Goal: Find specific page/section: Find specific page/section

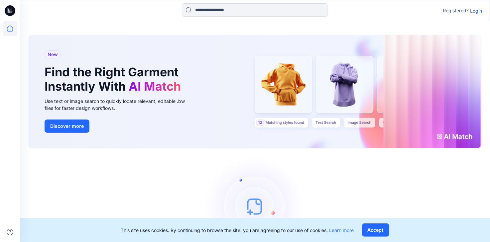
click at [476, 12] on p "Login" at bounding box center [476, 10] width 12 height 7
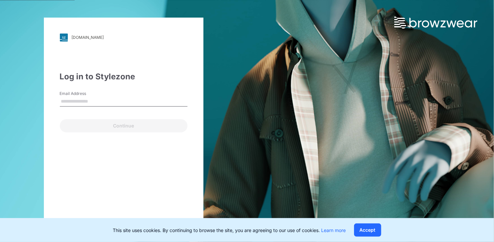
type input "**********"
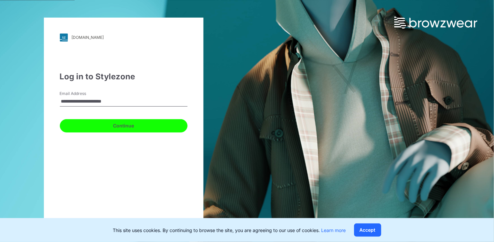
click at [122, 126] on button "Continue" at bounding box center [124, 125] width 128 height 13
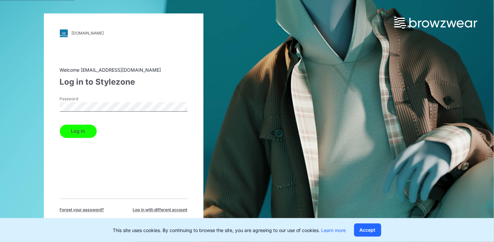
drag, startPoint x: 81, startPoint y: 132, endPoint x: 138, endPoint y: 123, distance: 57.5
click at [81, 132] on button "Log in" at bounding box center [78, 131] width 37 height 13
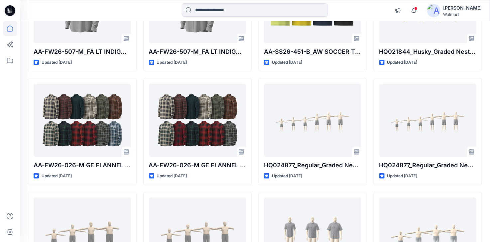
scroll to position [133, 0]
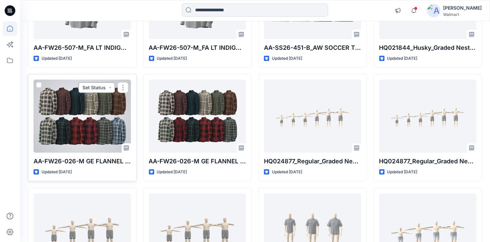
click at [110, 89] on button "Set Status" at bounding box center [96, 87] width 37 height 11
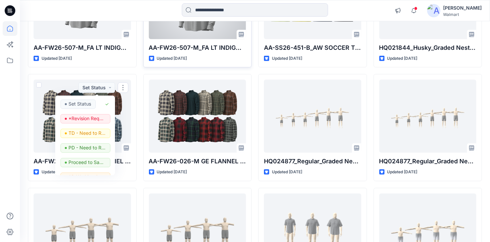
click at [237, 64] on div "AA-FW26-507-M_FA LT INDIGO DENIM LS SHIRT Updated 4 days ago Set Status" at bounding box center [197, 13] width 109 height 107
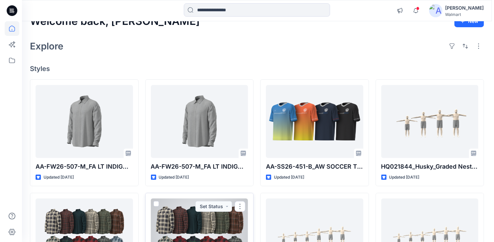
scroll to position [0, 0]
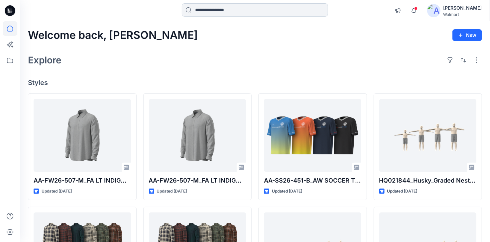
click at [222, 10] on input at bounding box center [255, 9] width 146 height 13
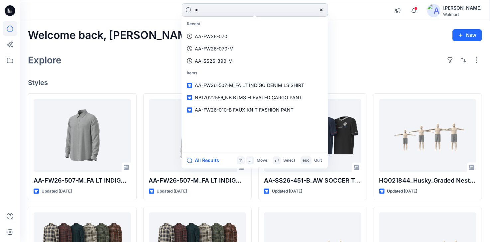
type input "**"
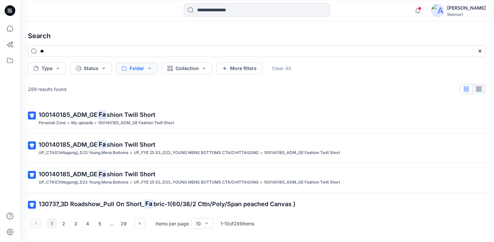
click at [148, 68] on button "Folder" at bounding box center [137, 68] width 42 height 12
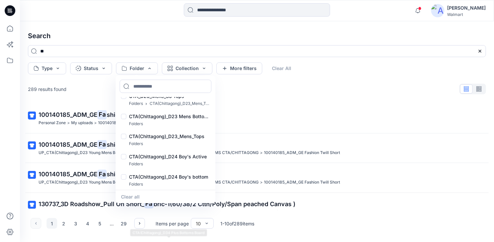
scroll to position [83, 0]
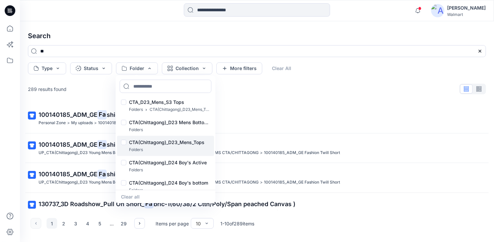
click at [175, 141] on p "CTA(Chittagong)_D23_Mens_Tops" at bounding box center [166, 143] width 75 height 8
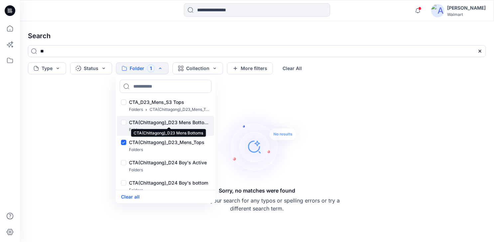
click at [182, 123] on p "CTA(Chittagong)_D23 Mens Bottoms" at bounding box center [169, 123] width 81 height 8
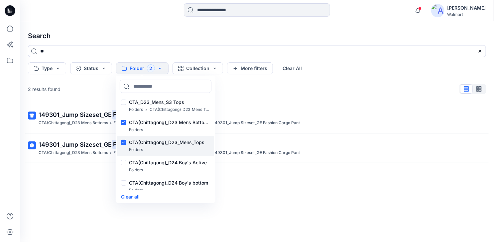
click at [183, 142] on p "CTA(Chittagong)_D23_Mens_Tops" at bounding box center [166, 143] width 75 height 8
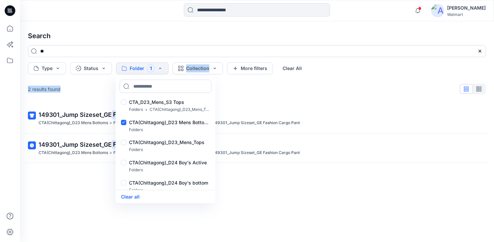
drag, startPoint x: 215, startPoint y: 131, endPoint x: 214, endPoint y: 116, distance: 15.0
click at [214, 116] on div "Search ** Type Status Folder 1 **PPFS - FOR ALL SEASONS/YEAR Folders UP_CTA(Chi…" at bounding box center [257, 131] width 474 height 221
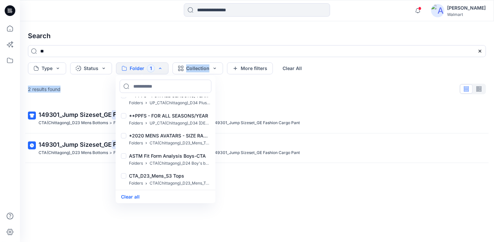
scroll to position [6, 0]
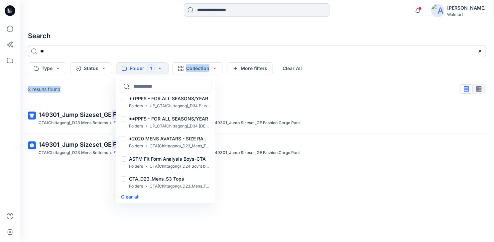
click at [356, 100] on div "2 results found 149301_Jump Sizeset_GE Fa shion Cargo Pant CTA(Chittagong)_D23 …" at bounding box center [257, 151] width 469 height 139
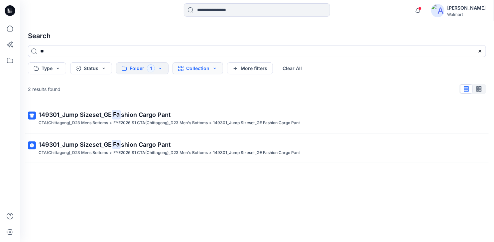
click at [210, 67] on button "Collection" at bounding box center [197, 68] width 51 height 12
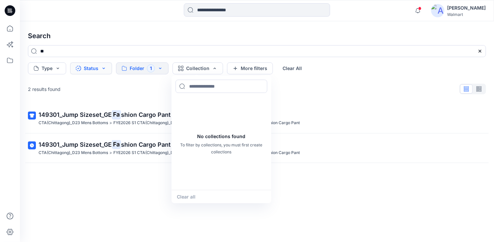
click at [104, 68] on button "Status" at bounding box center [91, 68] width 42 height 12
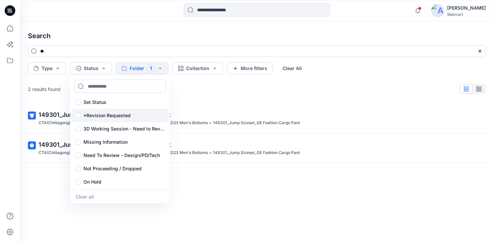
scroll to position [0, 0]
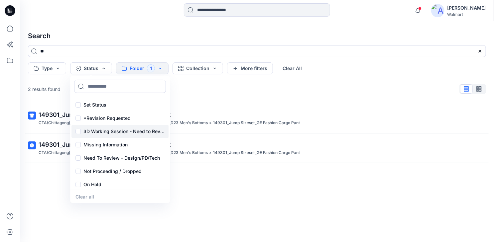
click at [113, 133] on p "3D Working Session - Need to Review" at bounding box center [123, 132] width 81 height 8
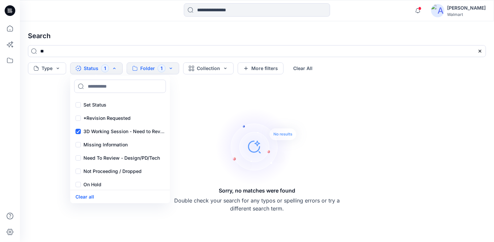
drag, startPoint x: 164, startPoint y: 34, endPoint x: 149, endPoint y: 38, distance: 15.6
click at [163, 33] on h4 "Search" at bounding box center [257, 36] width 469 height 19
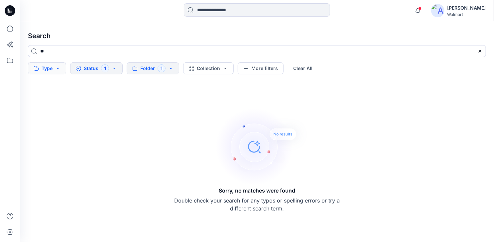
click at [57, 69] on button "Type" at bounding box center [47, 68] width 38 height 12
drag, startPoint x: 156, startPoint y: 97, endPoint x: 179, endPoint y: 87, distance: 25.8
click at [156, 96] on div "Sorry, no matches were found Double check your search for any typos or spelling…" at bounding box center [257, 159] width 469 height 155
click at [108, 23] on div "Search ** Type Status 1 Folder 1 Collection More filters Clear All Sorry, no ma…" at bounding box center [257, 131] width 474 height 221
